Goal: Information Seeking & Learning: Learn about a topic

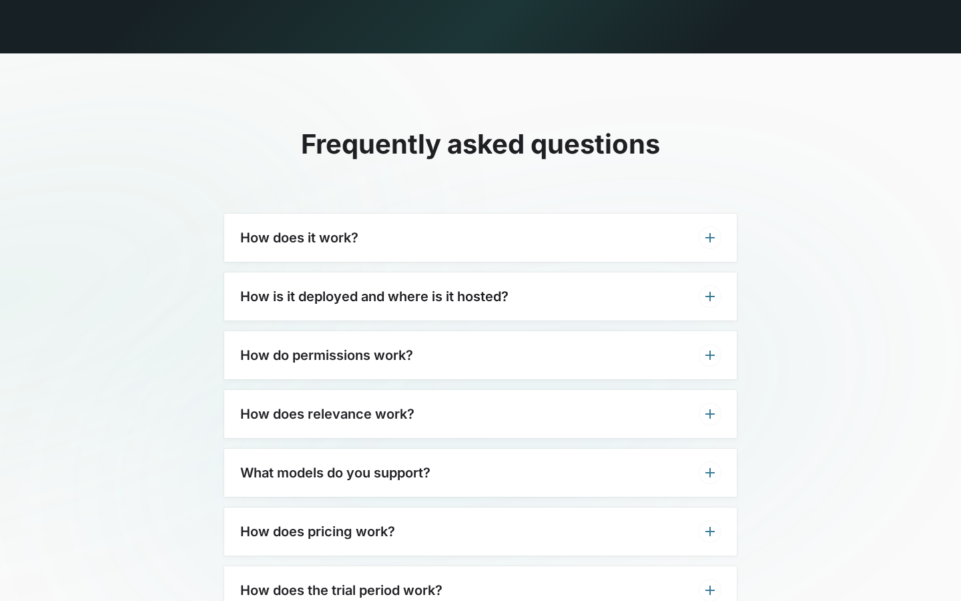
scroll to position [4116, 0]
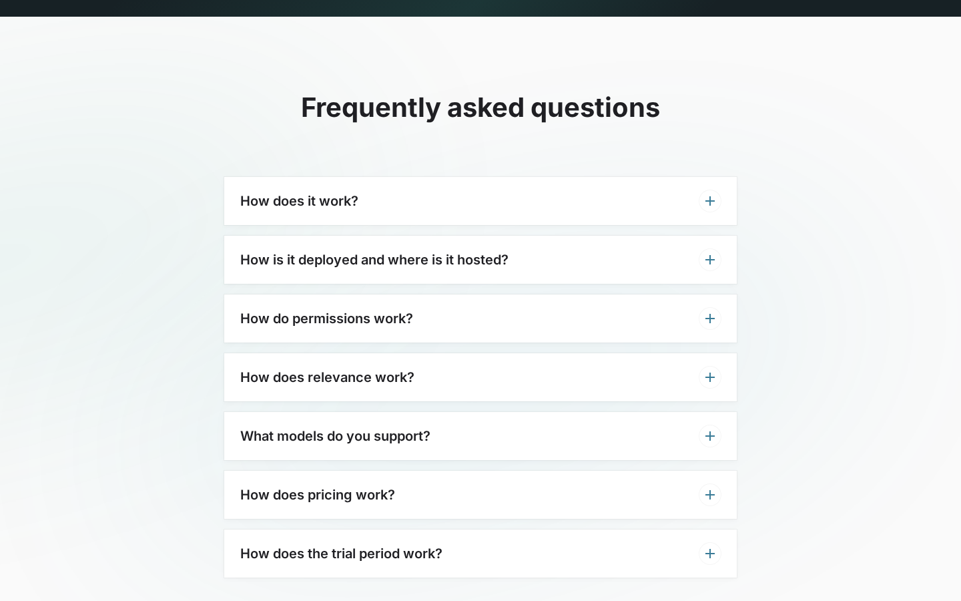
click at [490, 177] on div "How does it work?" at bounding box center [480, 201] width 513 height 48
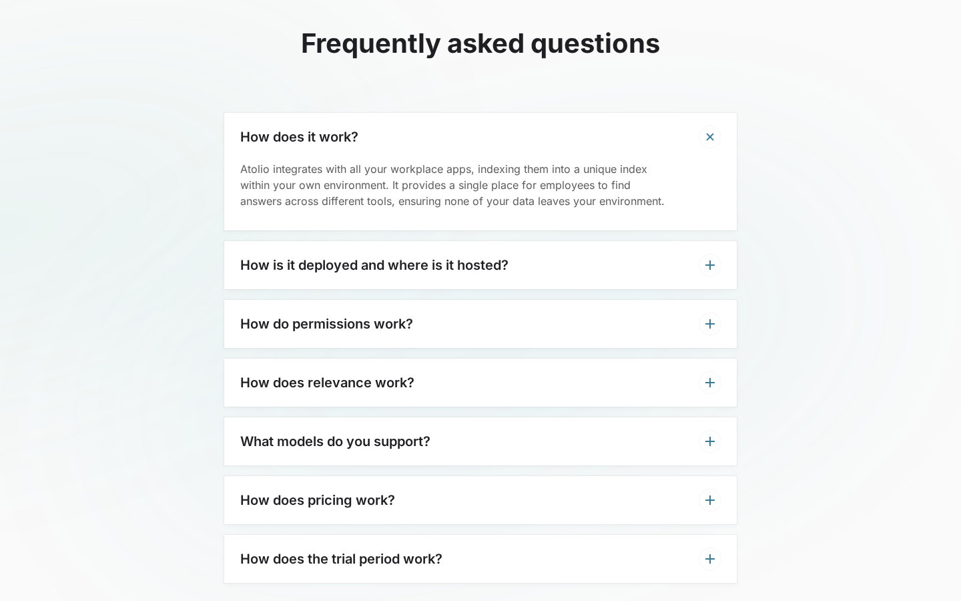
scroll to position [4186, 0]
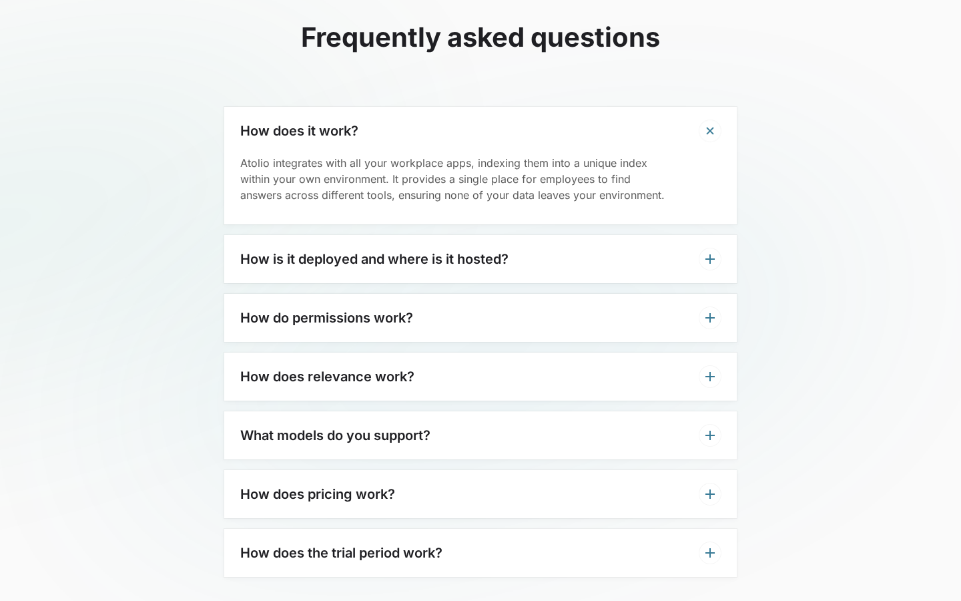
click at [455, 251] on h3 "How is it deployed and where is it hosted?" at bounding box center [374, 259] width 268 height 16
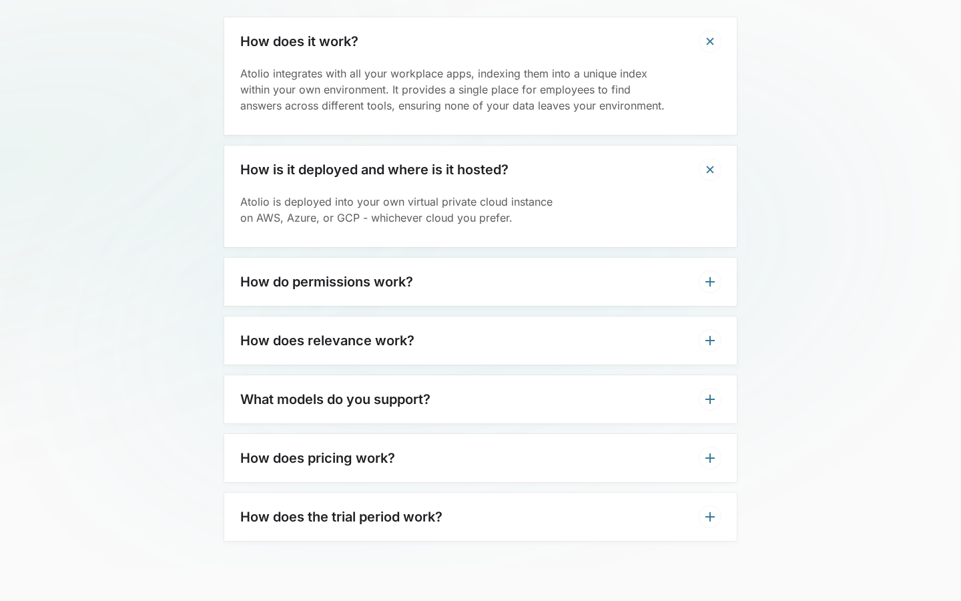
scroll to position [4280, 0]
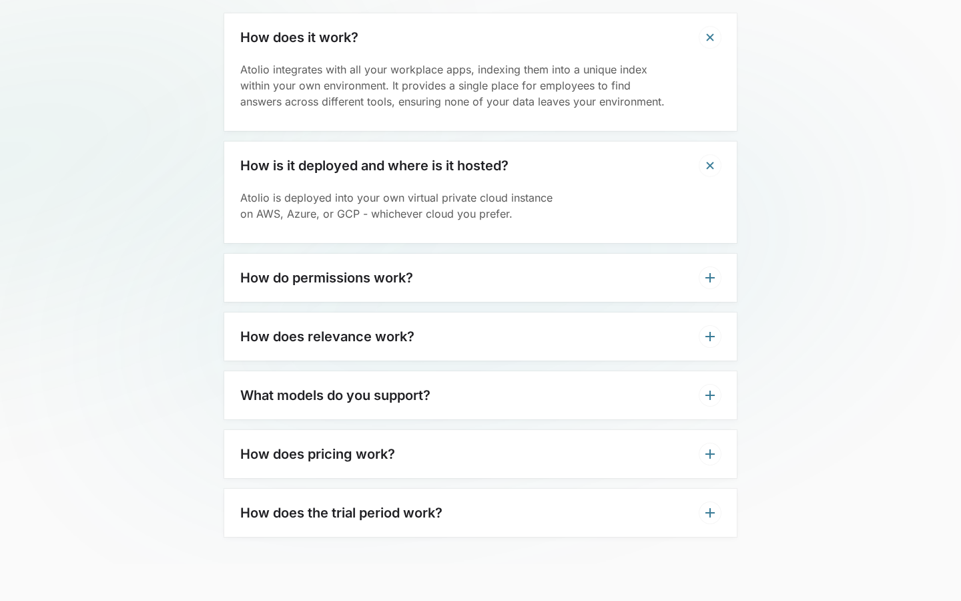
click at [453, 254] on div "How do permissions work?" at bounding box center [480, 278] width 513 height 48
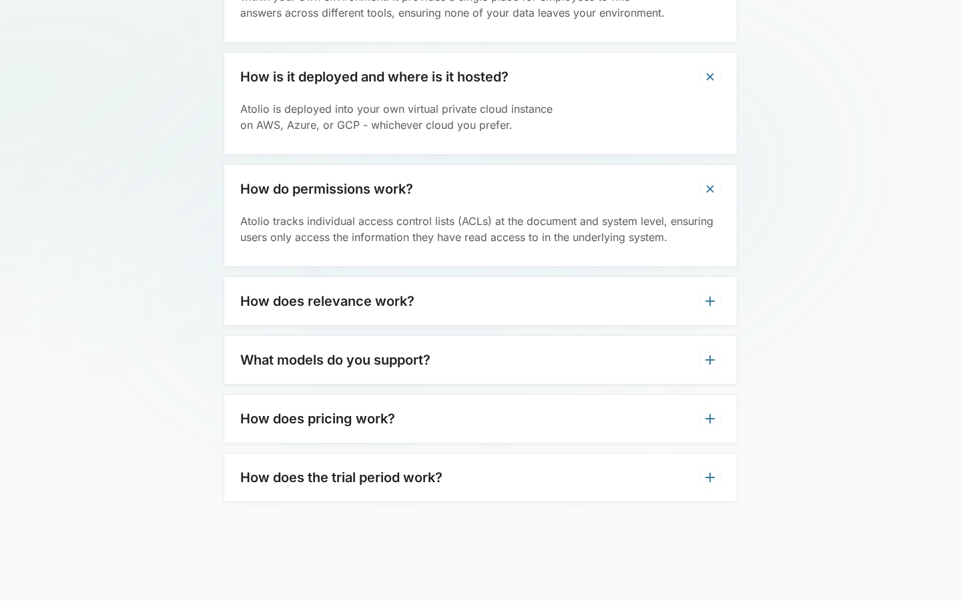
scroll to position [4369, 0]
click at [426, 276] on div "How does relevance work?" at bounding box center [480, 300] width 513 height 48
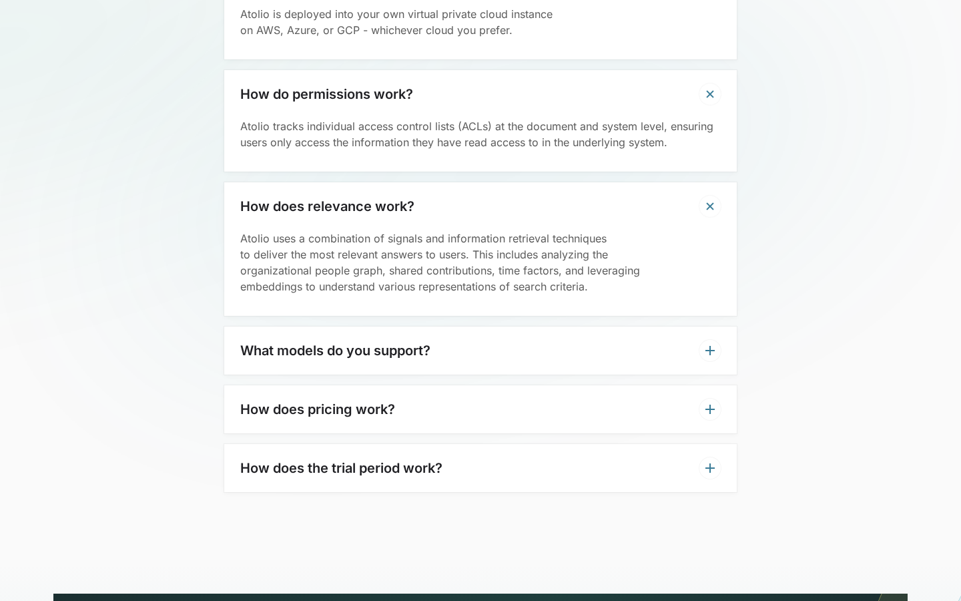
scroll to position [4466, 0]
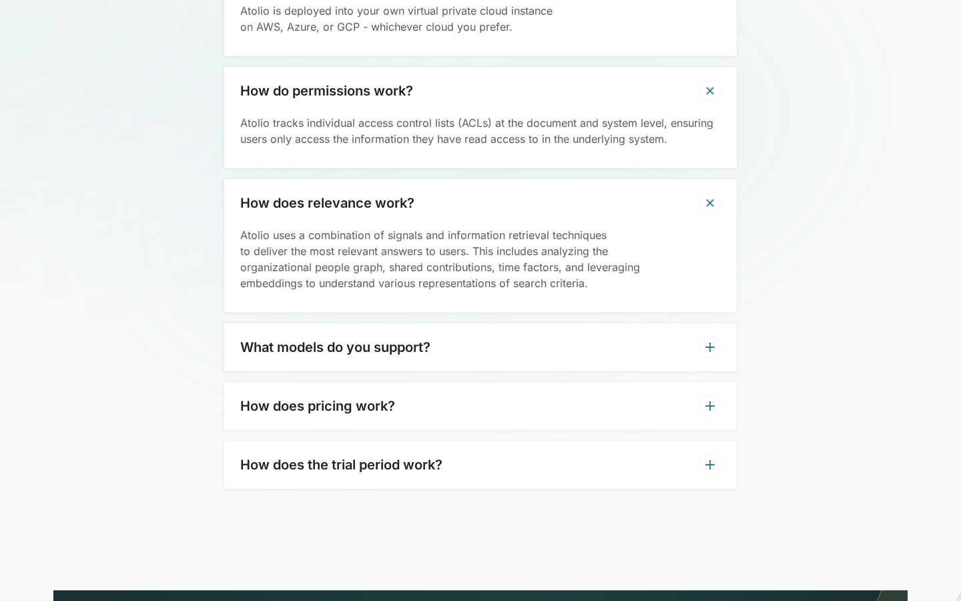
click at [441, 323] on div "What models do you support?" at bounding box center [480, 347] width 513 height 48
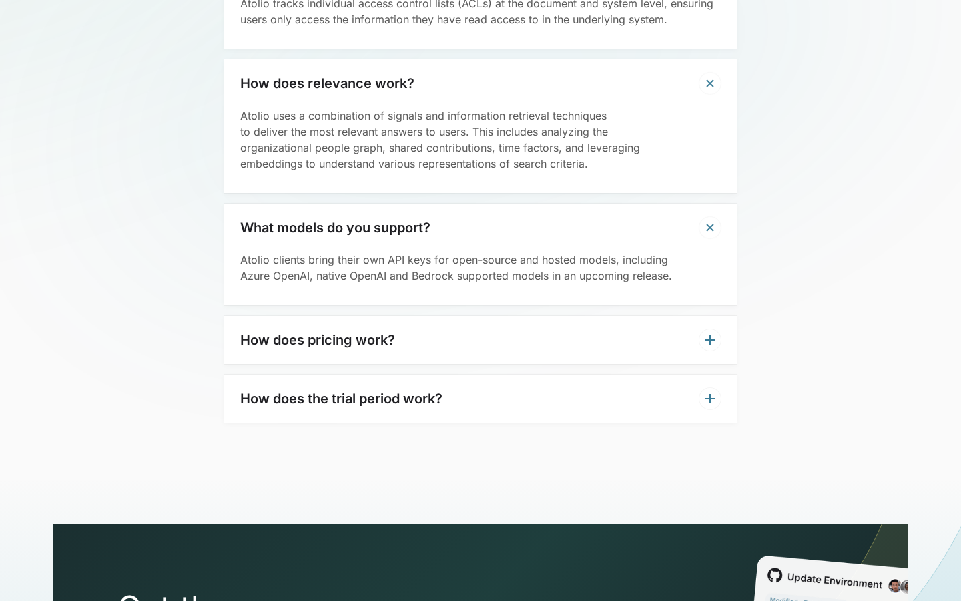
scroll to position [4589, 0]
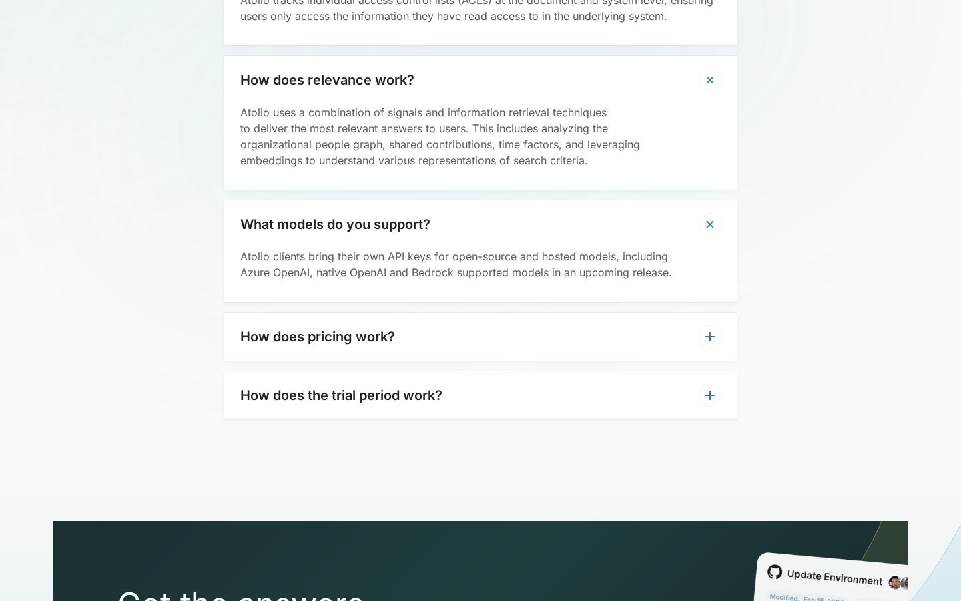
click at [437, 284] on div "How does it work? Atolio integrates with all your workplace apps, indexing them…" at bounding box center [480, 61] width 513 height 715
click at [437, 316] on div "How does pricing work?" at bounding box center [480, 336] width 513 height 48
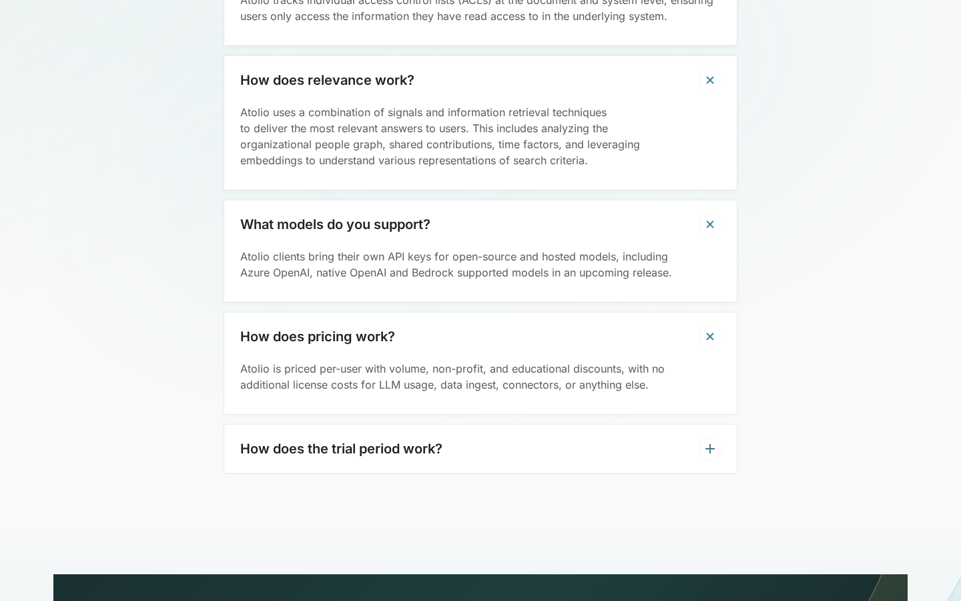
click at [455, 424] on div "How does the trial period work?" at bounding box center [480, 448] width 513 height 48
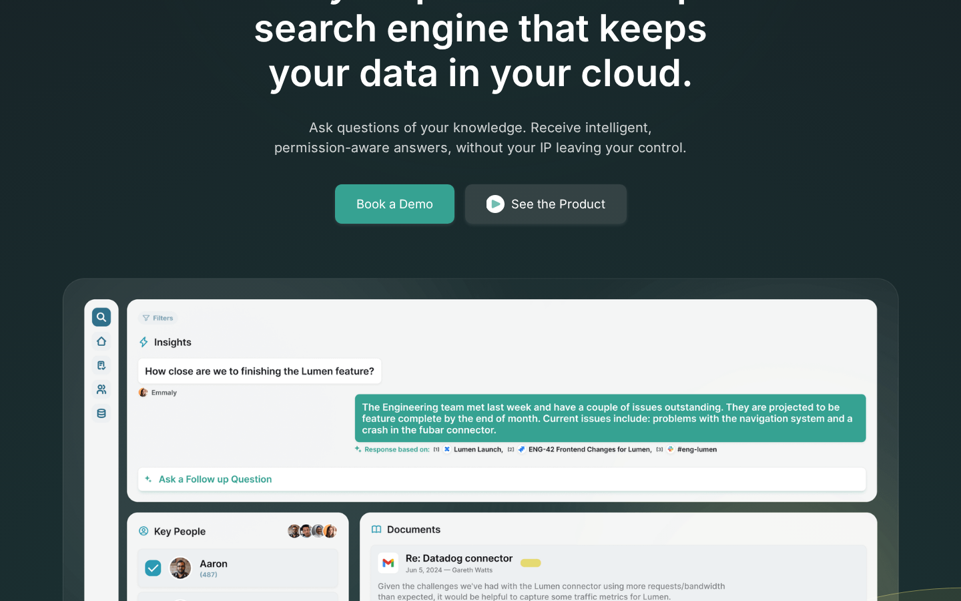
scroll to position [0, 0]
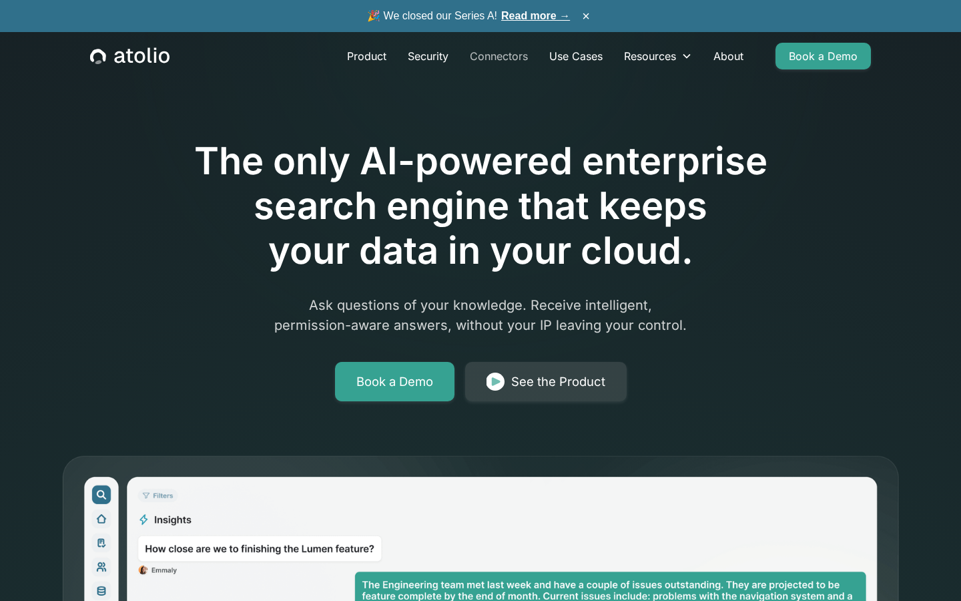
click at [497, 58] on link "Connectors" at bounding box center [498, 56] width 79 height 27
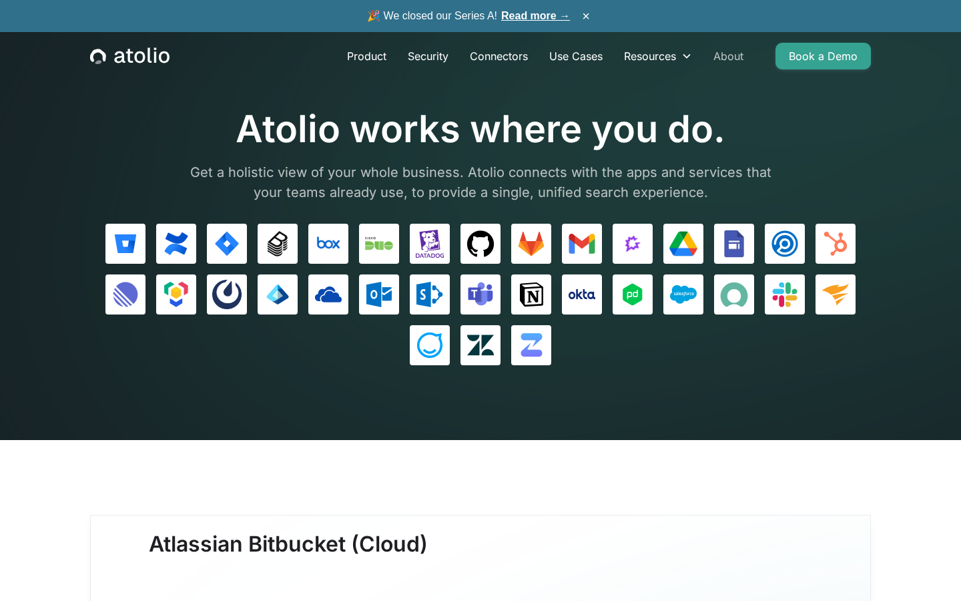
click at [728, 57] on link "About" at bounding box center [728, 56] width 51 height 27
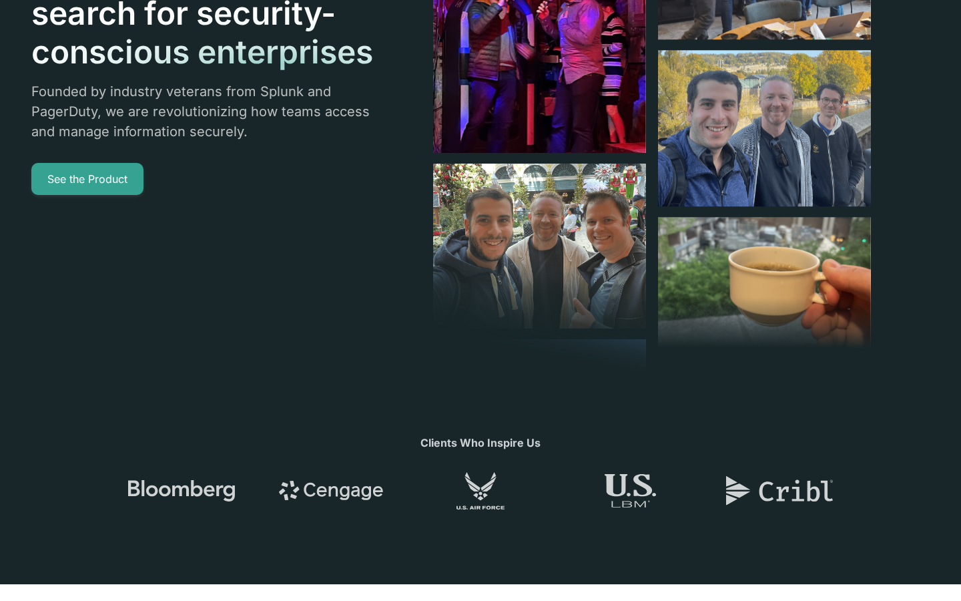
scroll to position [230, 0]
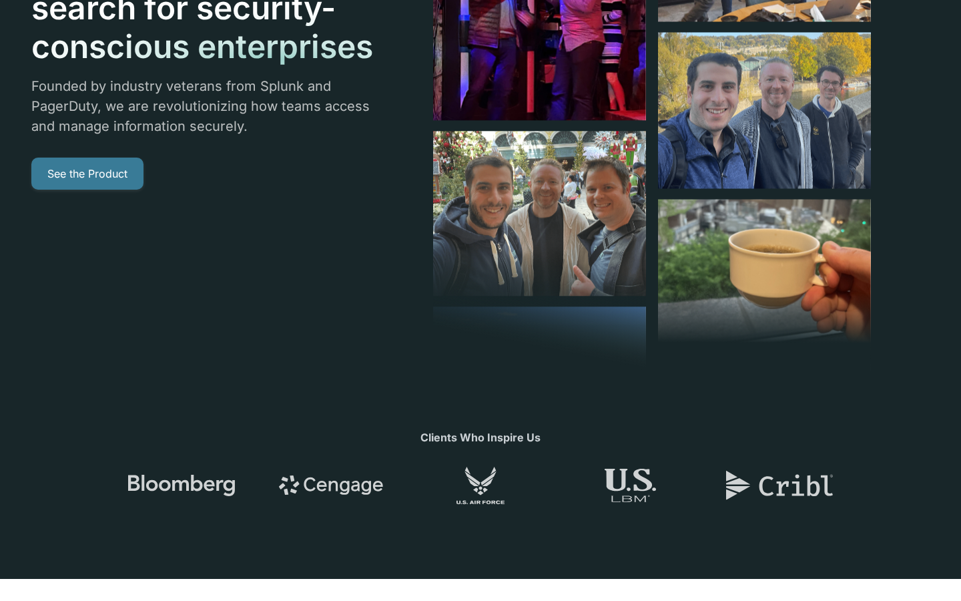
click at [114, 174] on link "See the Product" at bounding box center [87, 174] width 112 height 32
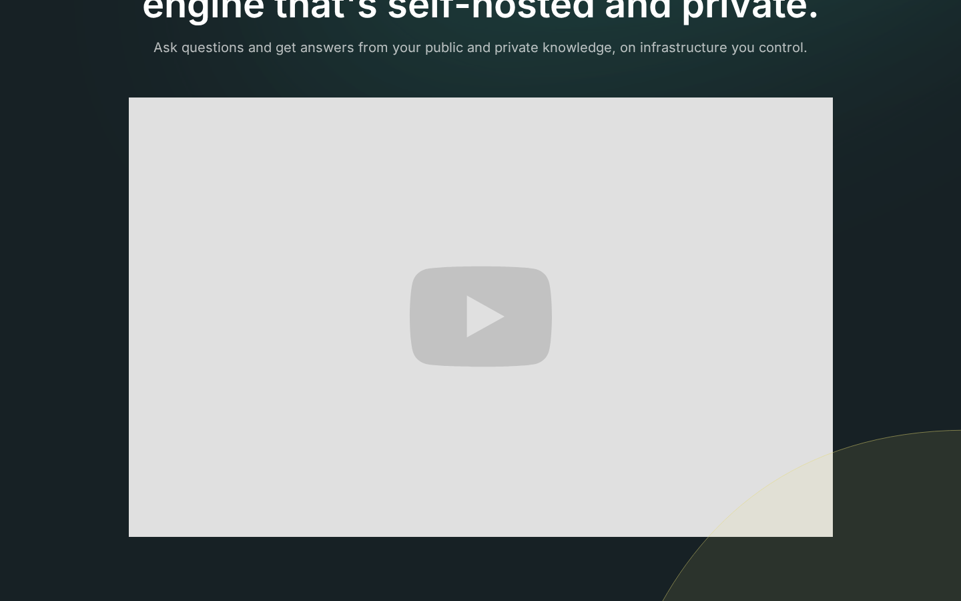
scroll to position [171, 0]
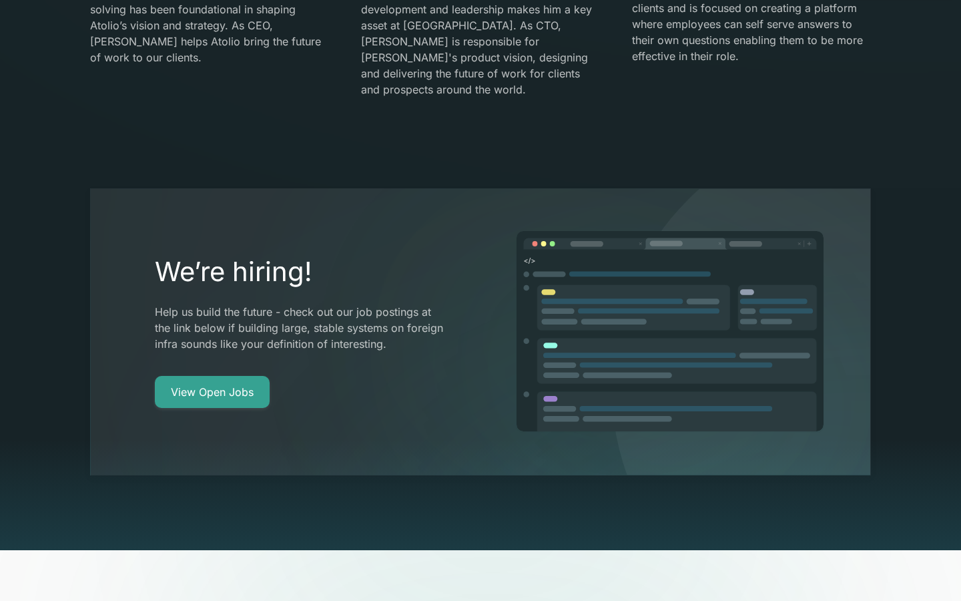
scroll to position [2490, 0]
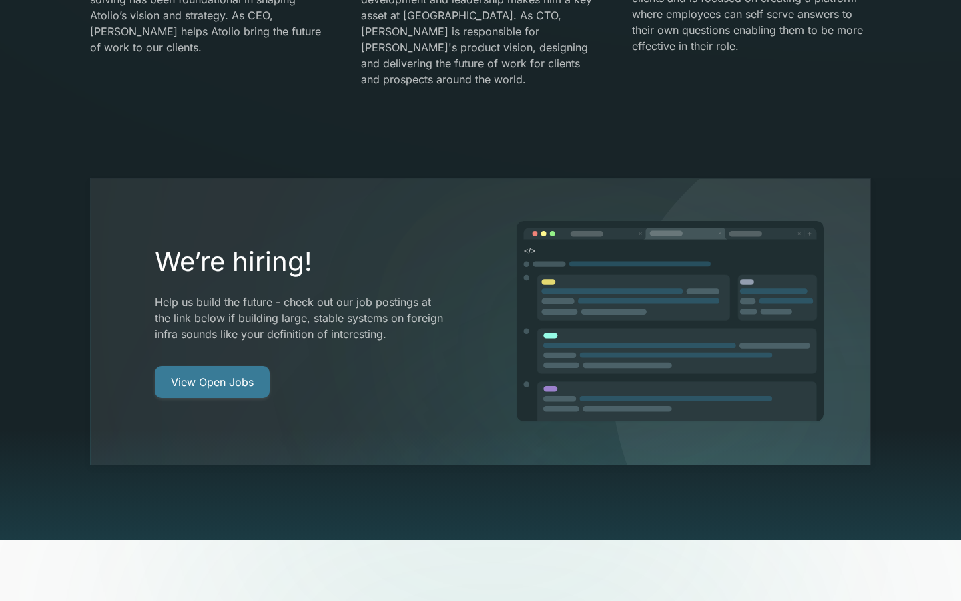
click at [224, 366] on link "View Open Jobs" at bounding box center [212, 382] width 115 height 32
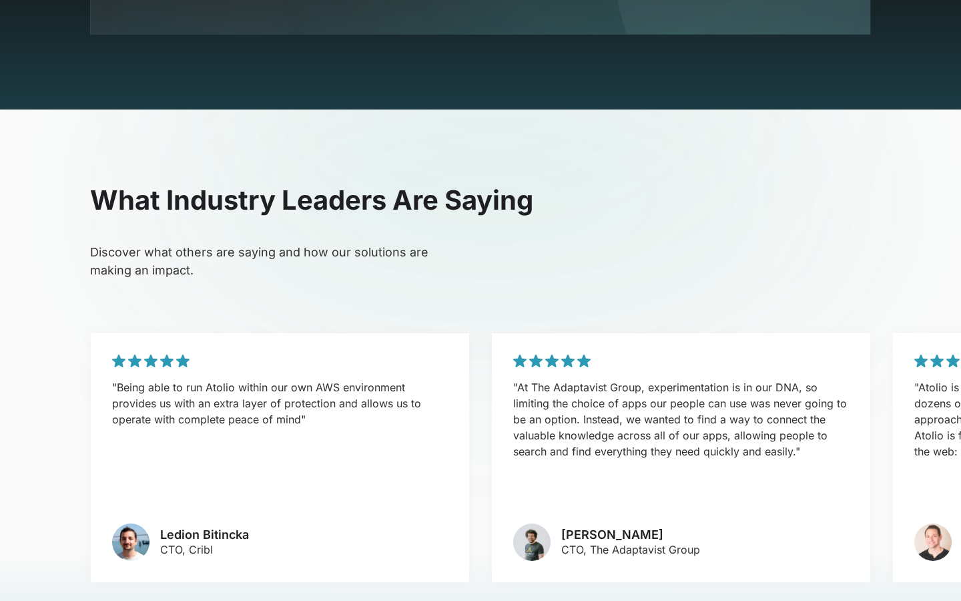
scroll to position [2917, 0]
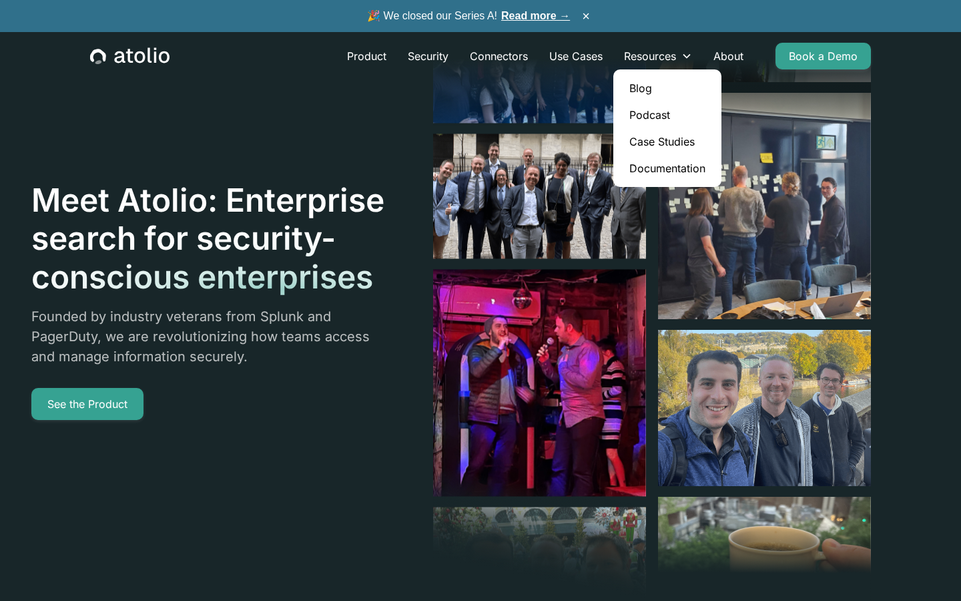
click at [646, 110] on link "Podcast" at bounding box center [667, 114] width 97 height 27
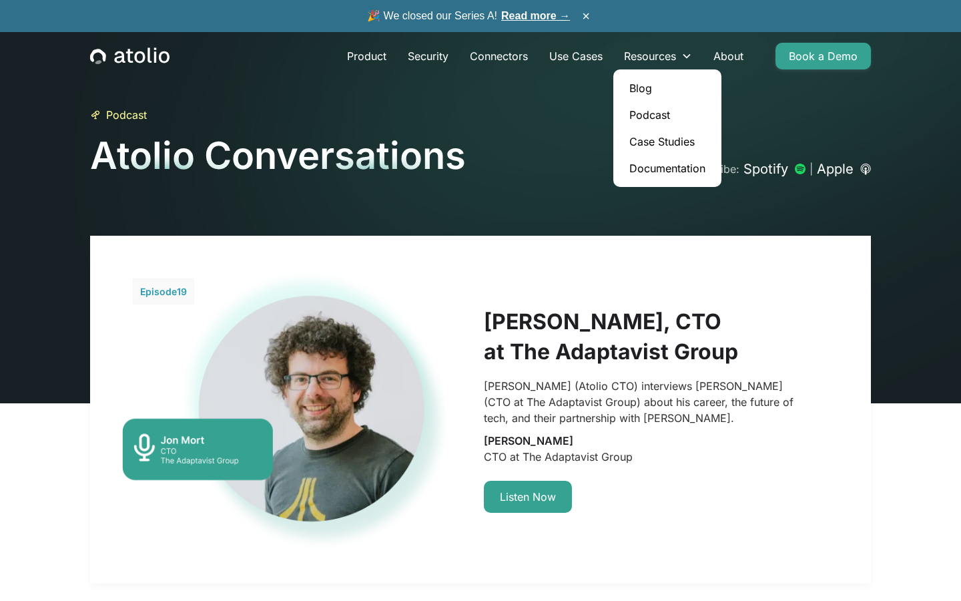
click at [639, 86] on link "Blog" at bounding box center [667, 88] width 97 height 27
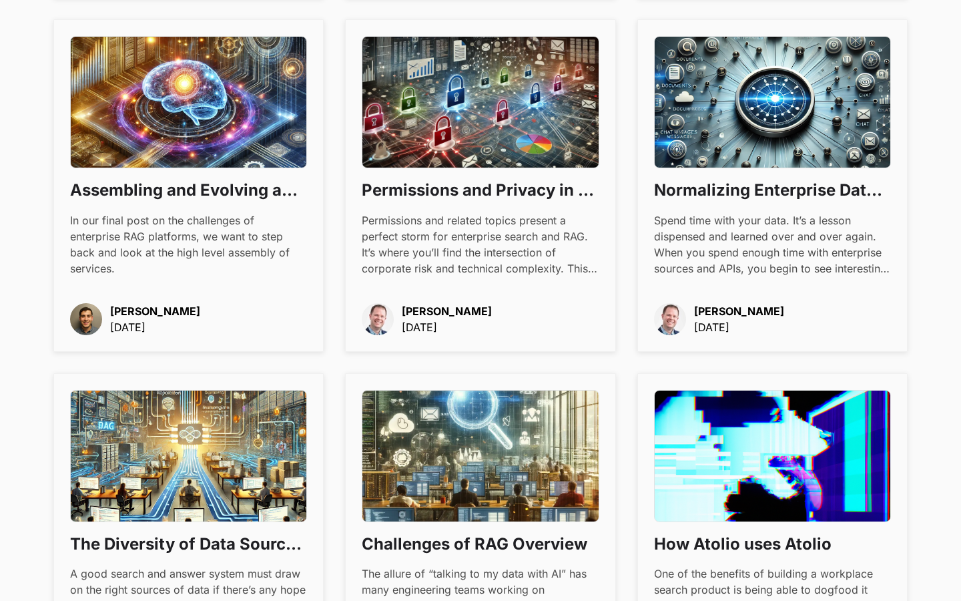
scroll to position [1177, 0]
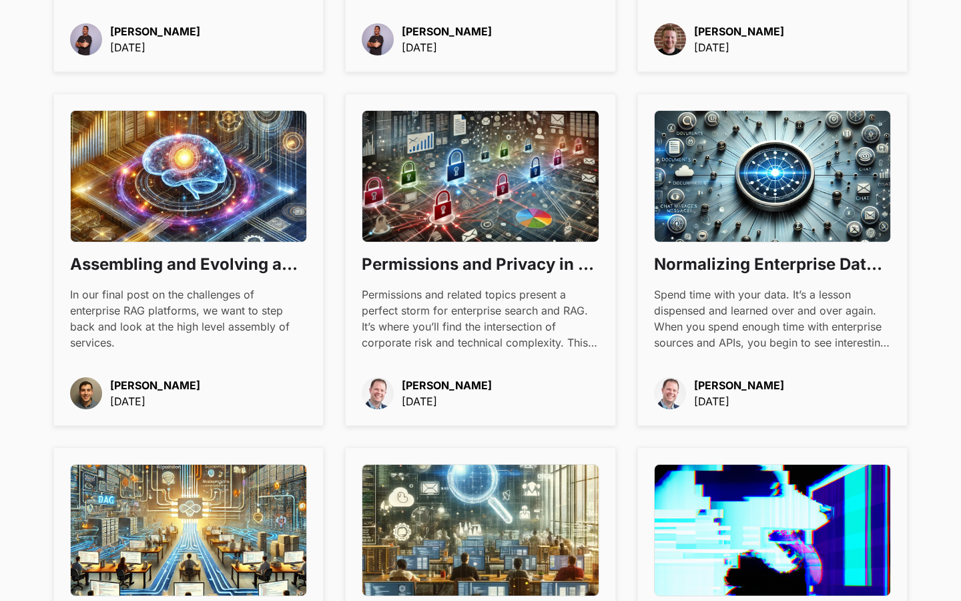
click at [400, 258] on h3 "Permissions and Privacy in an Enterprise RAG Platform" at bounding box center [480, 264] width 237 height 23
